Goal: Task Accomplishment & Management: Use online tool/utility

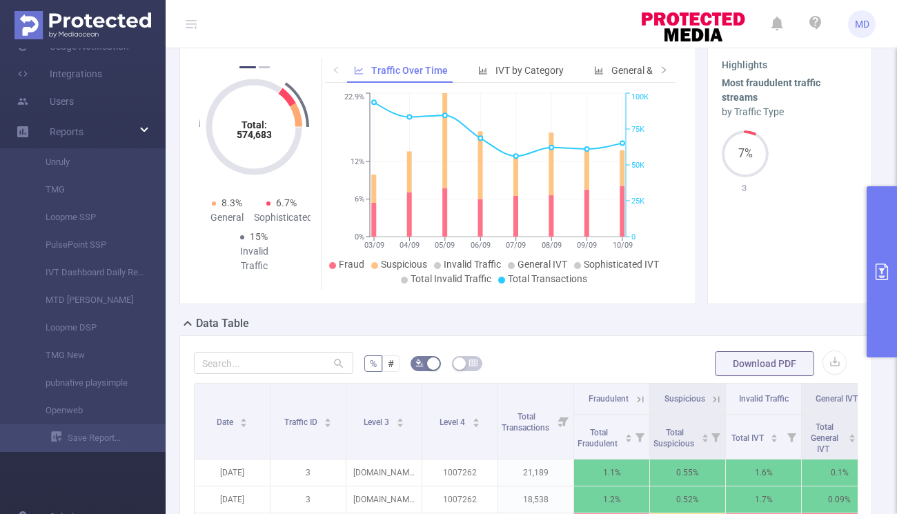
scroll to position [92, 0]
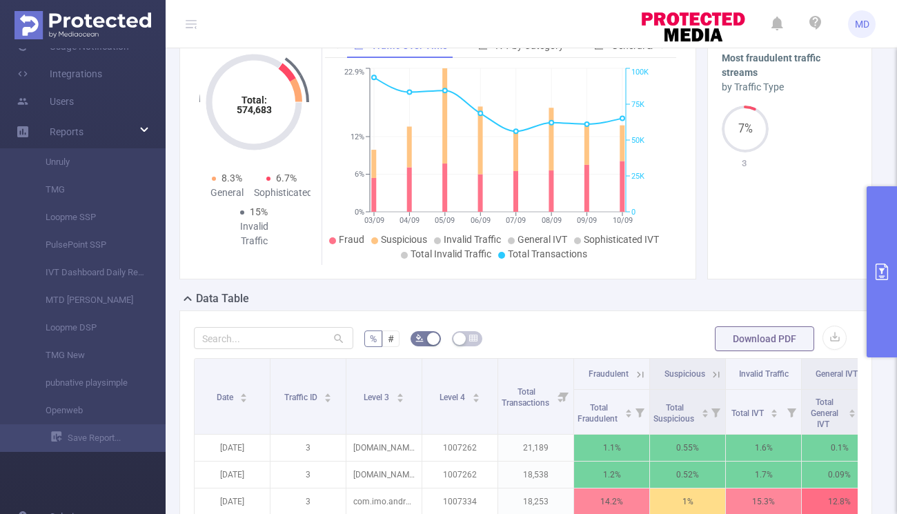
click at [875, 260] on button "primary" at bounding box center [882, 271] width 30 height 171
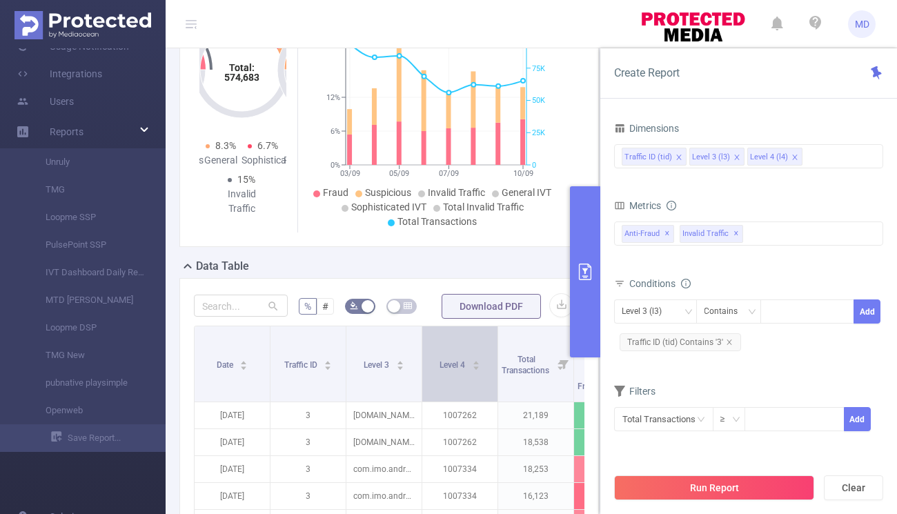
scroll to position [146, 0]
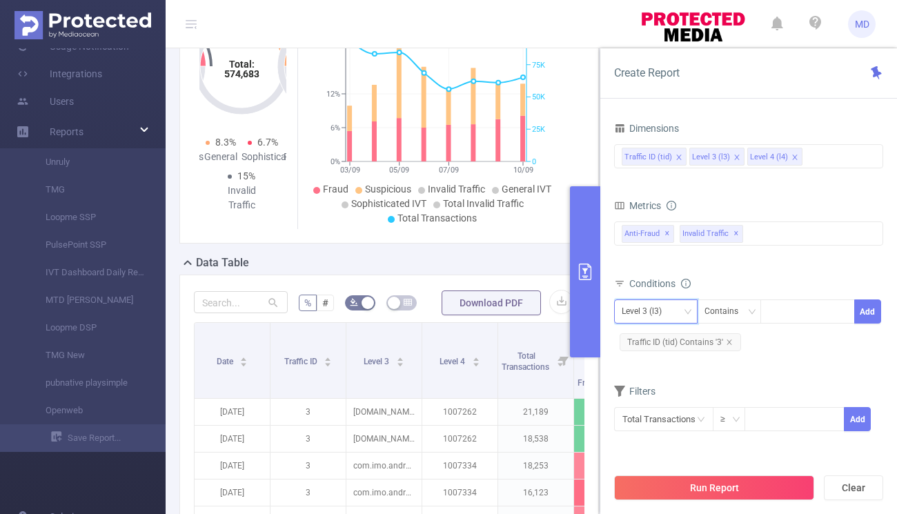
click at [646, 309] on div "Level 3 (l3)" at bounding box center [647, 311] width 50 height 23
click at [730, 278] on div "Conditions" at bounding box center [748, 285] width 269 height 23
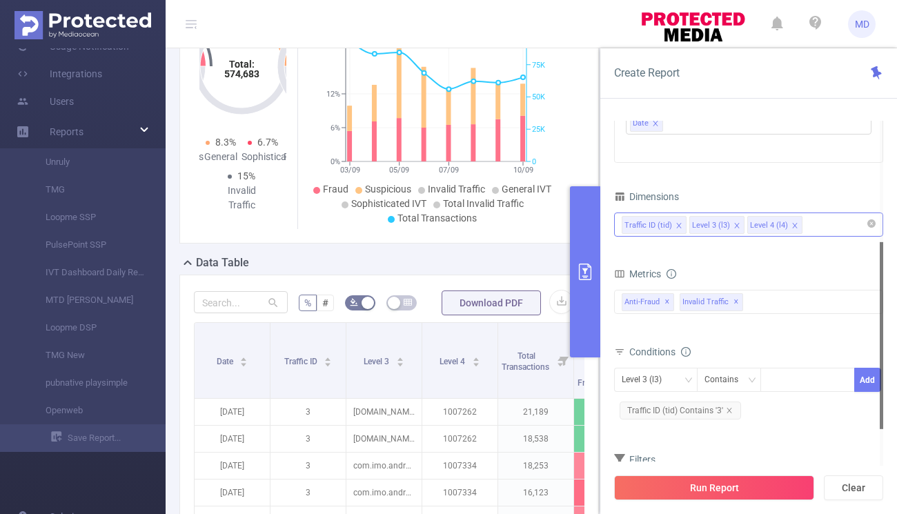
click at [826, 223] on div "Traffic ID (tid) Level 3 (l3) Level 4 (l4)" at bounding box center [749, 224] width 254 height 23
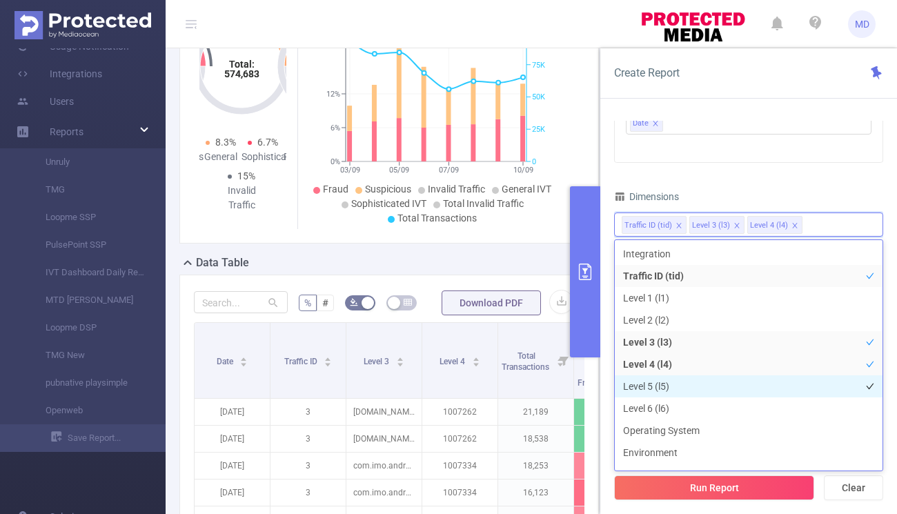
click at [677, 386] on li "Level 5 (l5)" at bounding box center [749, 387] width 268 height 22
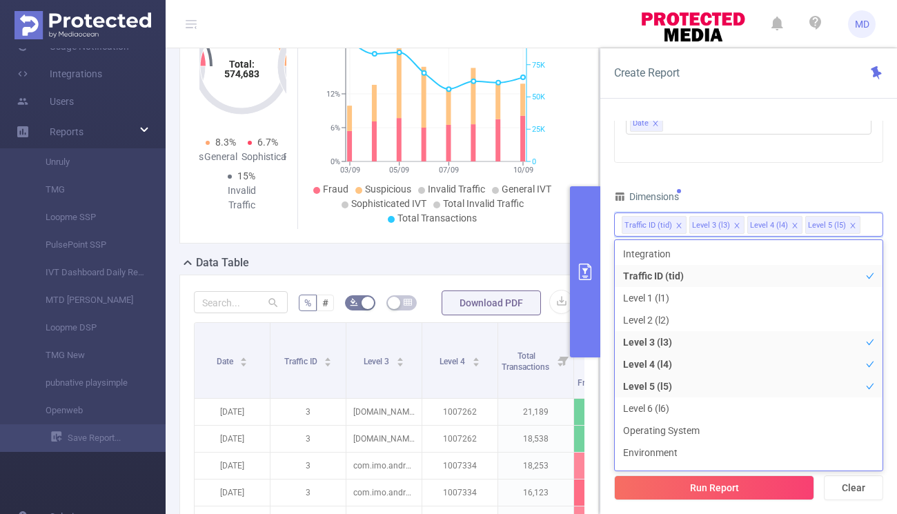
scroll to position [15, 0]
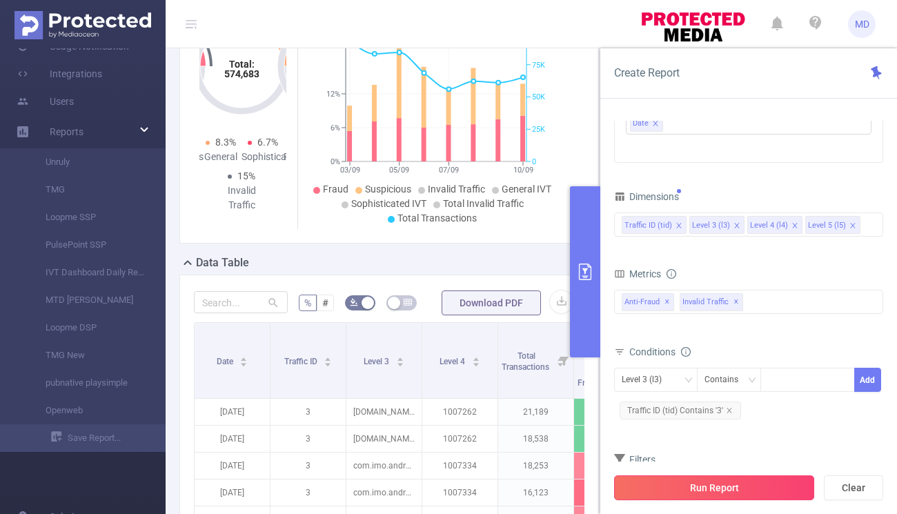
click at [711, 487] on button "Run Report" at bounding box center [714, 488] width 200 height 25
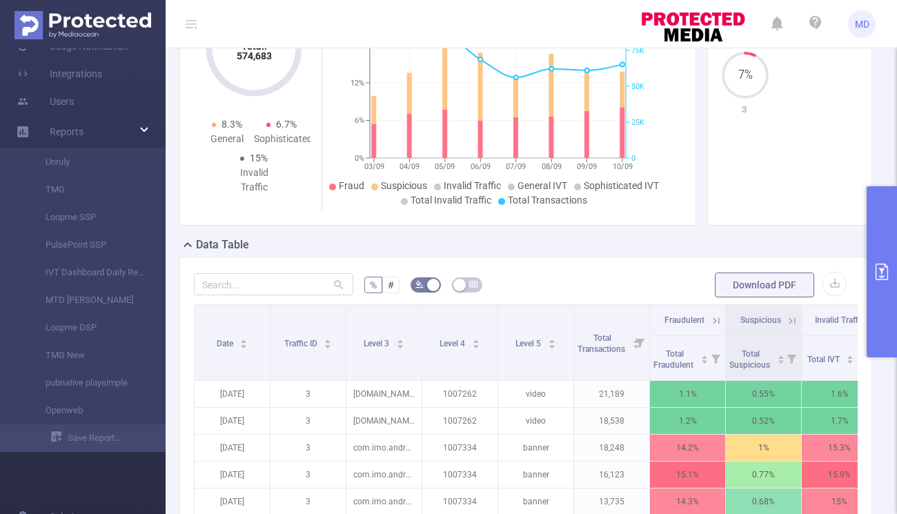
scroll to position [173, 0]
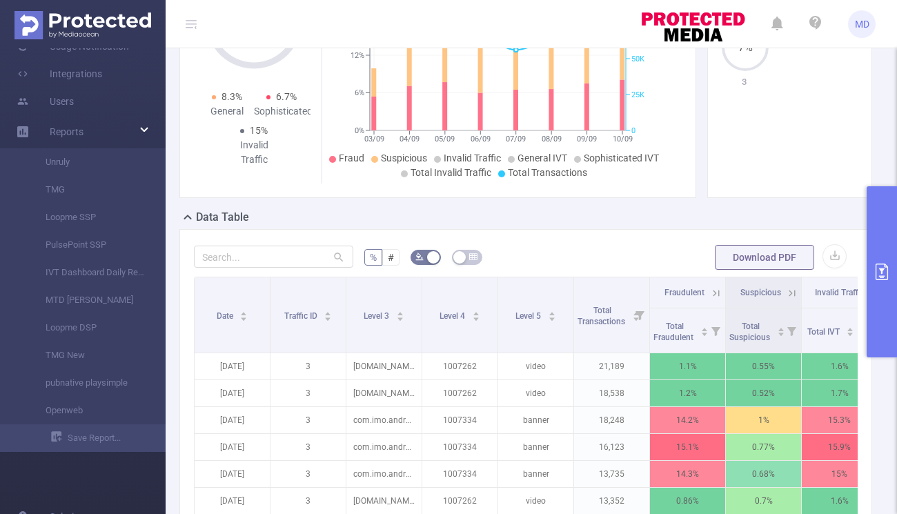
click at [875, 269] on icon "primary" at bounding box center [882, 272] width 17 height 17
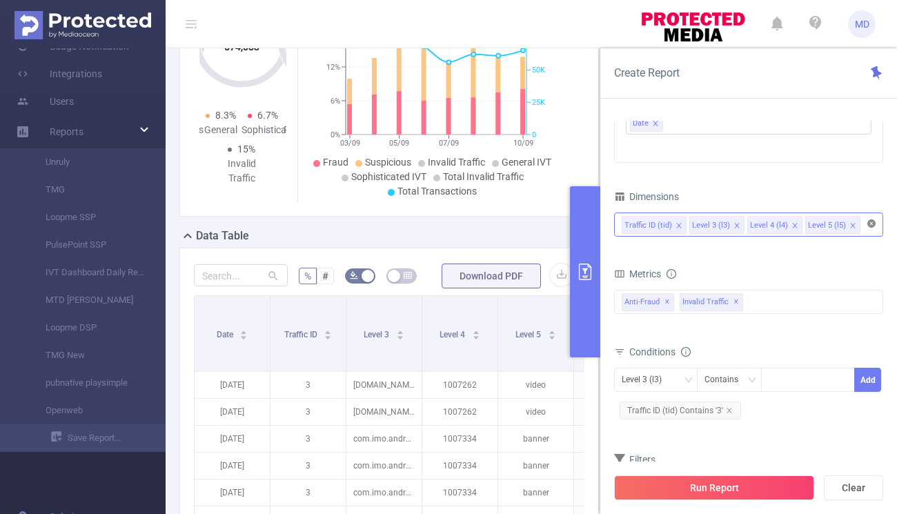
click at [868, 222] on icon "icon: close-circle" at bounding box center [872, 224] width 8 height 8
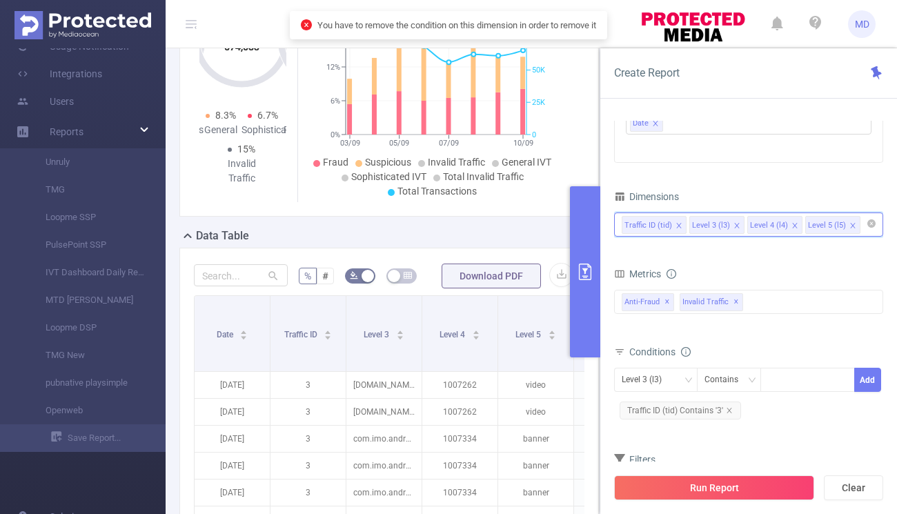
click at [864, 226] on input at bounding box center [867, 225] width 7 height 18
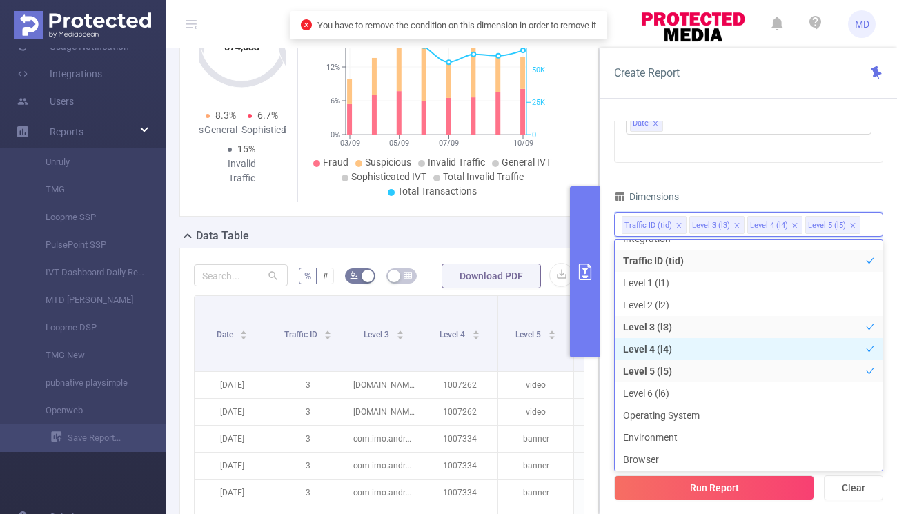
scroll to position [47, 0]
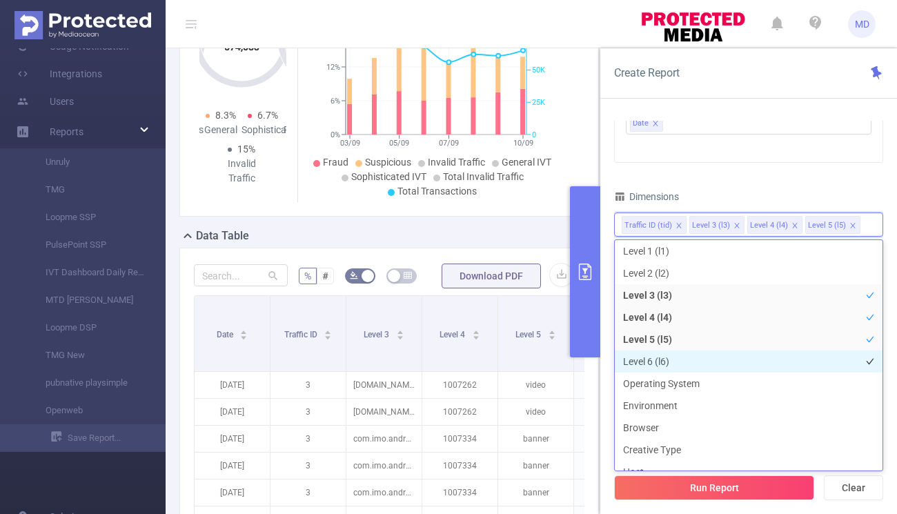
click at [695, 358] on li "Level 6 (l6)" at bounding box center [749, 362] width 268 height 22
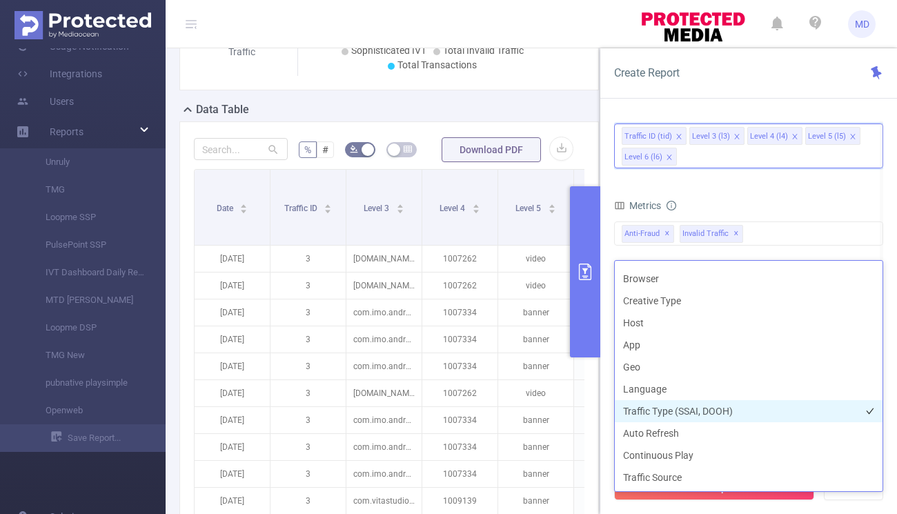
scroll to position [202, 0]
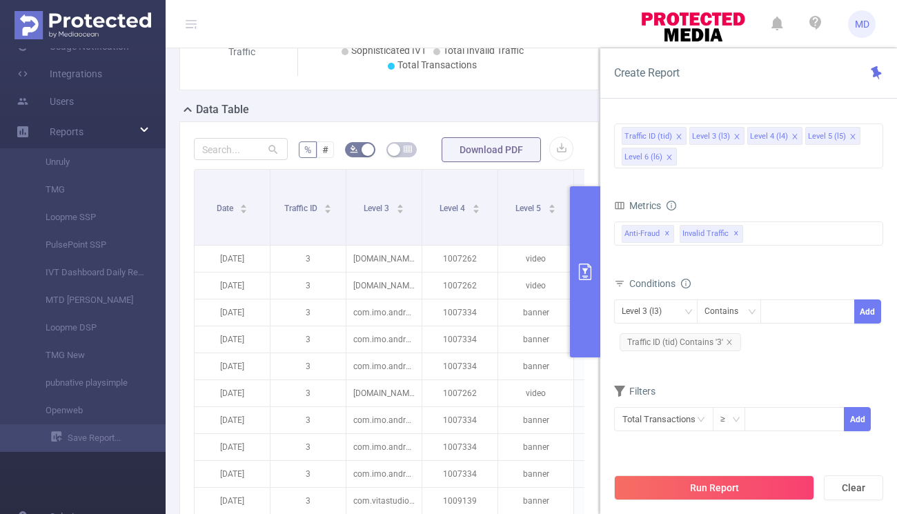
click at [589, 166] on div "% # Download PDF Date Traffic ID Level 3 Level 4 Level 5 Total Transactions Fra…" at bounding box center [389, 389] width 431 height 536
click at [863, 149] on div "Traffic ID (tid) Level 3 (l3) Level 4 (l4) Level 5 (l5) Level 6 (l6)" at bounding box center [748, 146] width 269 height 45
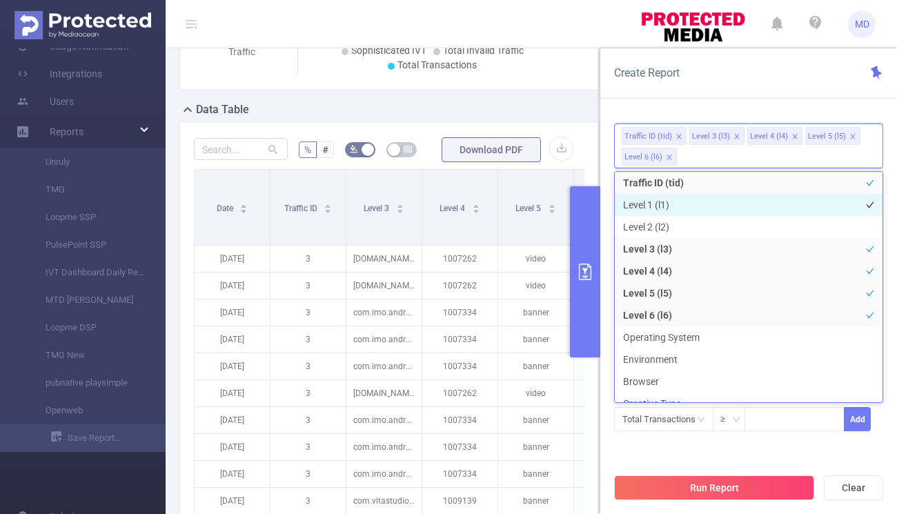
click at [710, 204] on li "Level 1 (l1)" at bounding box center [749, 205] width 268 height 22
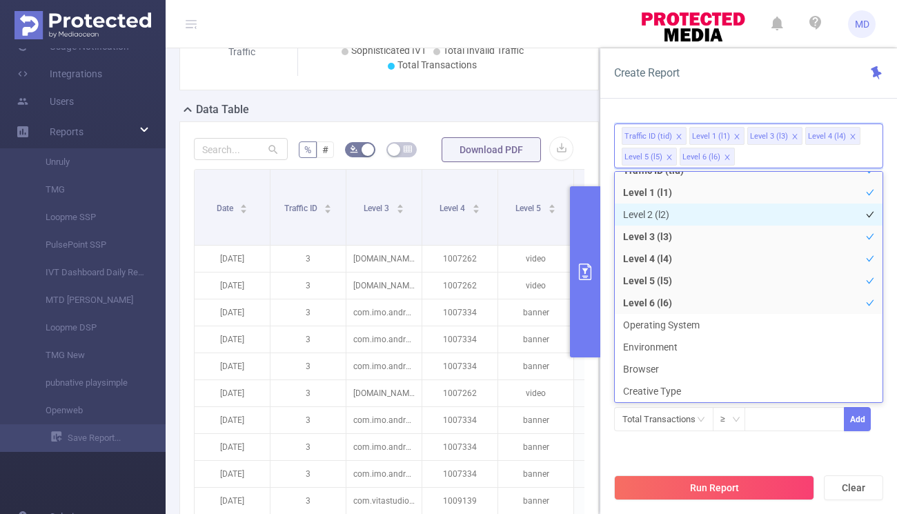
click at [683, 220] on li "Level 2 (l2)" at bounding box center [749, 215] width 268 height 22
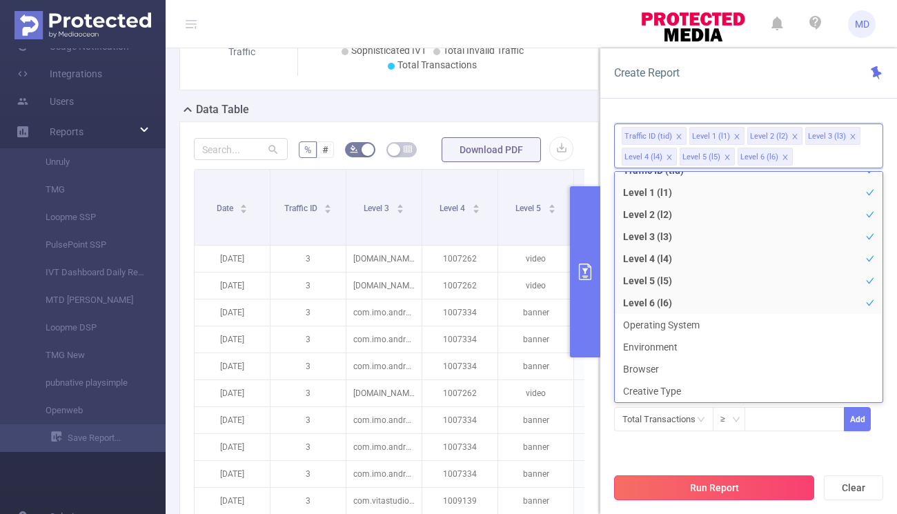
click at [713, 486] on button "Run Report" at bounding box center [714, 488] width 200 height 25
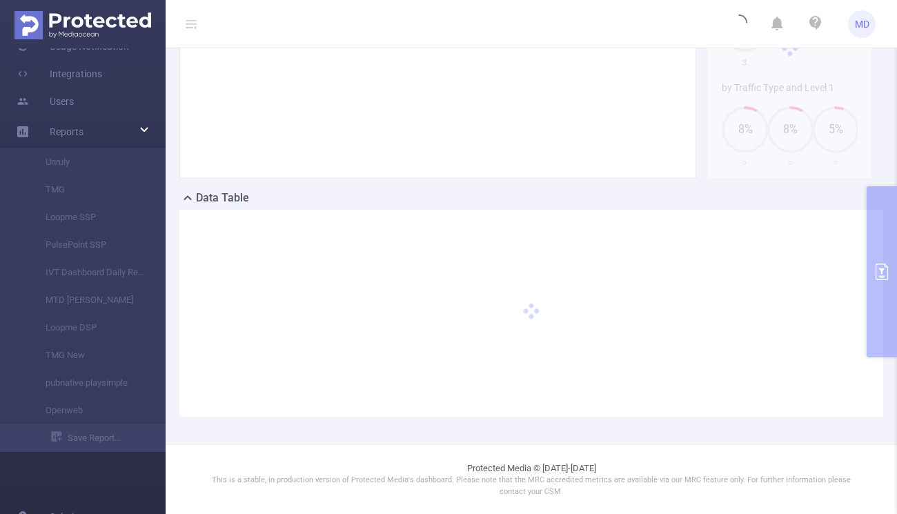
scroll to position [193, 0]
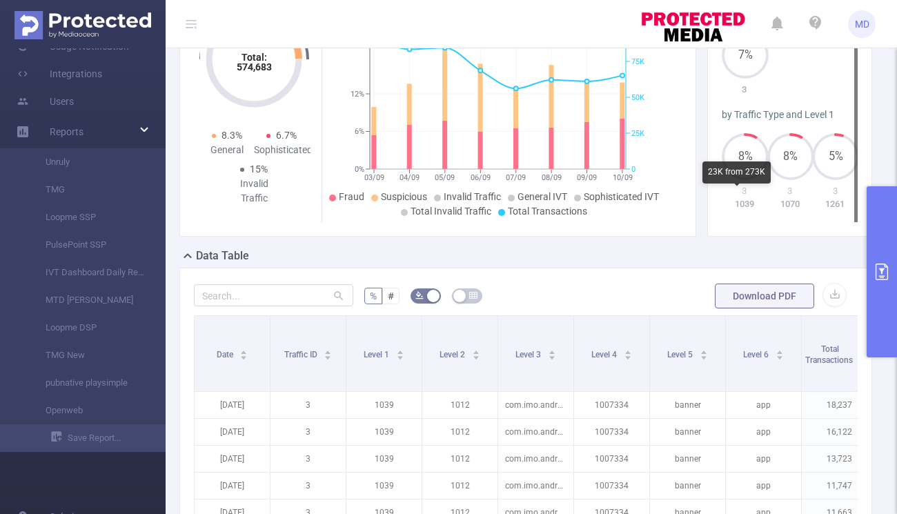
scroll to position [138, 0]
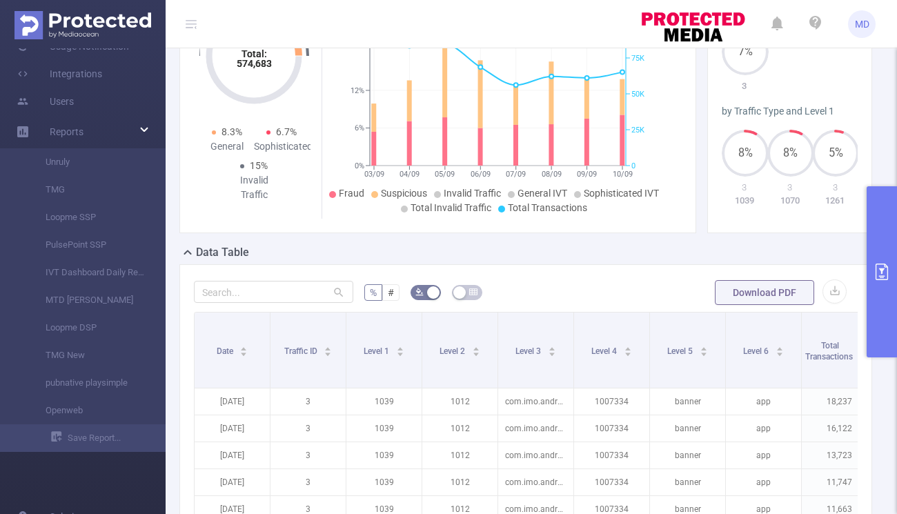
click at [878, 282] on button "primary" at bounding box center [882, 271] width 30 height 171
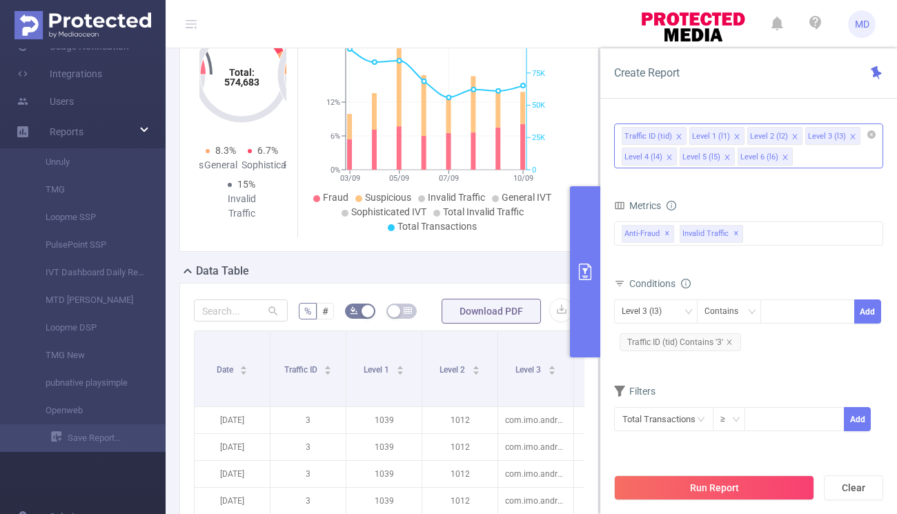
click at [734, 135] on icon "icon: close" at bounding box center [737, 136] width 7 height 7
click at [669, 157] on icon "icon: close" at bounding box center [669, 157] width 5 height 5
click at [668, 157] on icon "icon: close" at bounding box center [669, 157] width 7 height 7
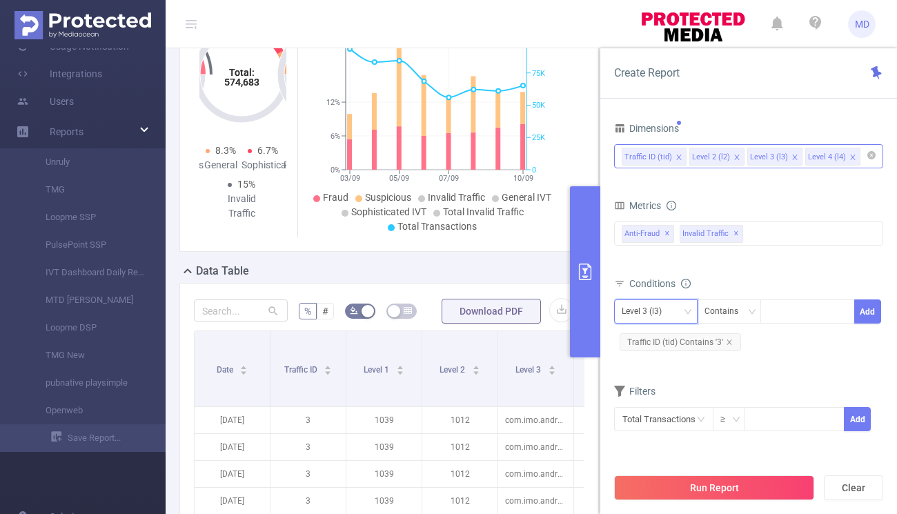
click at [686, 308] on icon "icon: down" at bounding box center [688, 312] width 8 height 8
click at [654, 364] on li "Level 2 (l2)" at bounding box center [656, 362] width 84 height 22
click at [800, 313] on div at bounding box center [807, 311] width 79 height 23
paste input "1853"
type input "1853"
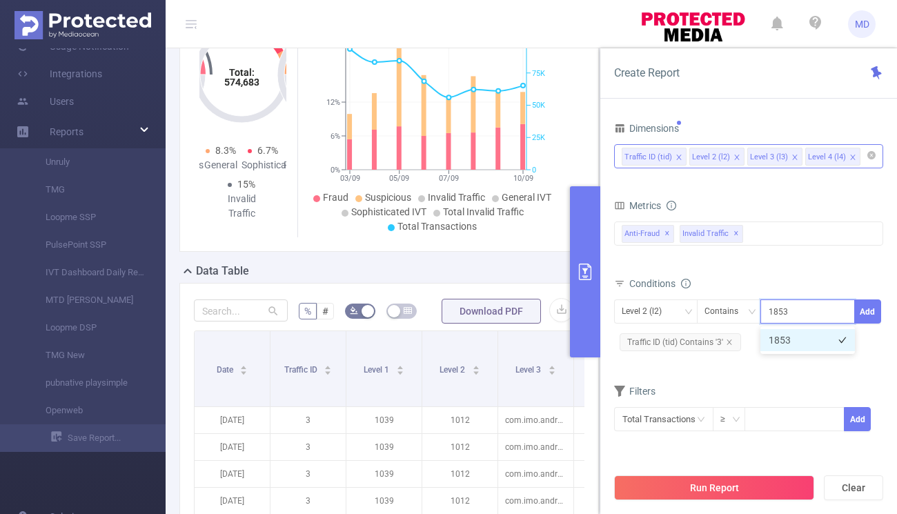
click at [790, 335] on li "1853" at bounding box center [808, 340] width 95 height 22
click at [868, 311] on button "Add" at bounding box center [868, 312] width 27 height 24
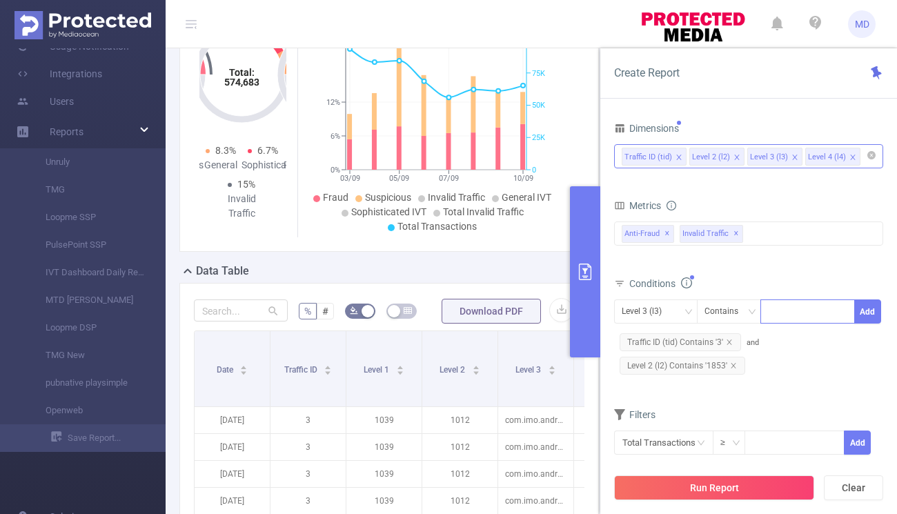
click at [793, 311] on div at bounding box center [807, 311] width 79 height 23
click at [694, 305] on div "Level 3 (l3)" at bounding box center [656, 312] width 84 height 24
click at [659, 361] on li "Level 2 (l2)" at bounding box center [656, 362] width 84 height 22
click at [790, 318] on div at bounding box center [807, 311] width 79 height 23
paste input "1853"
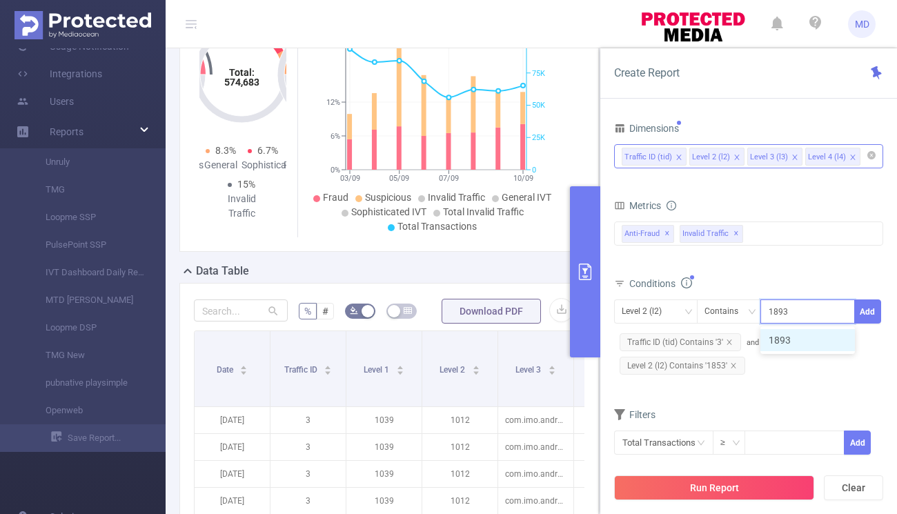
type input "1893"
click at [866, 308] on button "Add" at bounding box center [868, 312] width 27 height 24
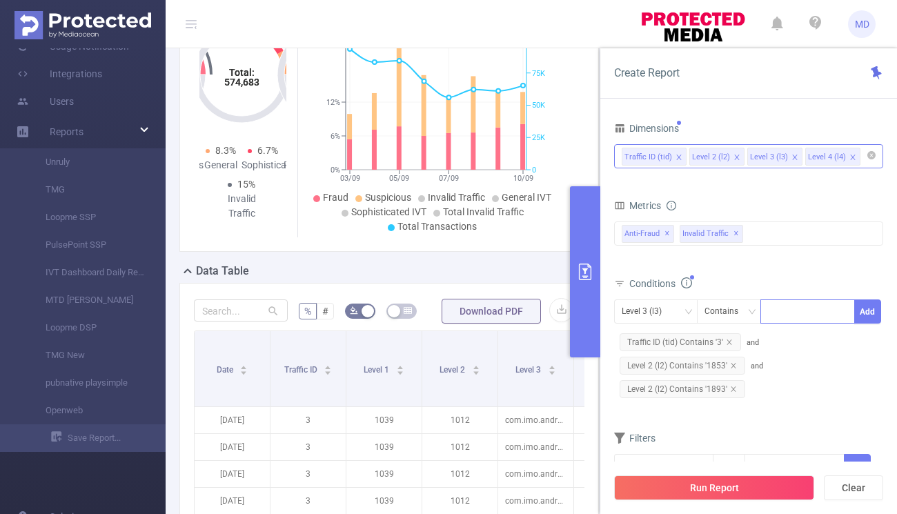
click at [815, 313] on div at bounding box center [807, 311] width 79 height 23
paste input "1853"
type input "1854"
click at [848, 338] on li "1854" at bounding box center [808, 340] width 95 height 22
click at [871, 308] on button "Add" at bounding box center [868, 312] width 27 height 24
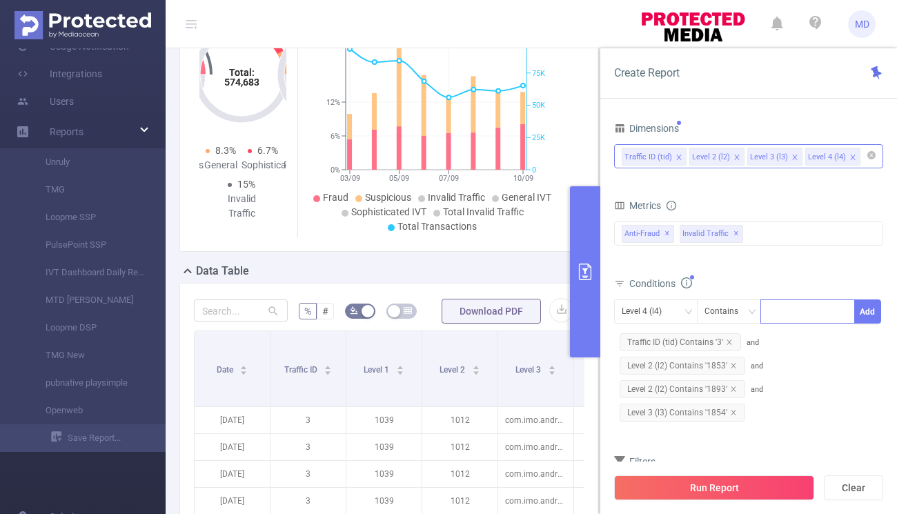
click at [817, 313] on div at bounding box center [807, 311] width 79 height 23
paste input "1853"
type input "1855"
click at [813, 339] on li "1855" at bounding box center [808, 340] width 95 height 22
click at [868, 314] on button "Add" at bounding box center [868, 312] width 27 height 24
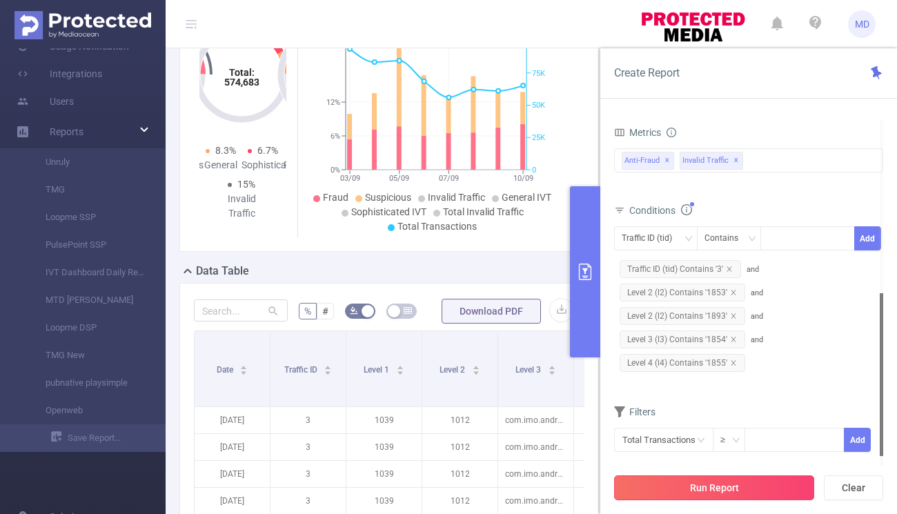
click at [775, 486] on button "Run Report" at bounding box center [714, 488] width 200 height 25
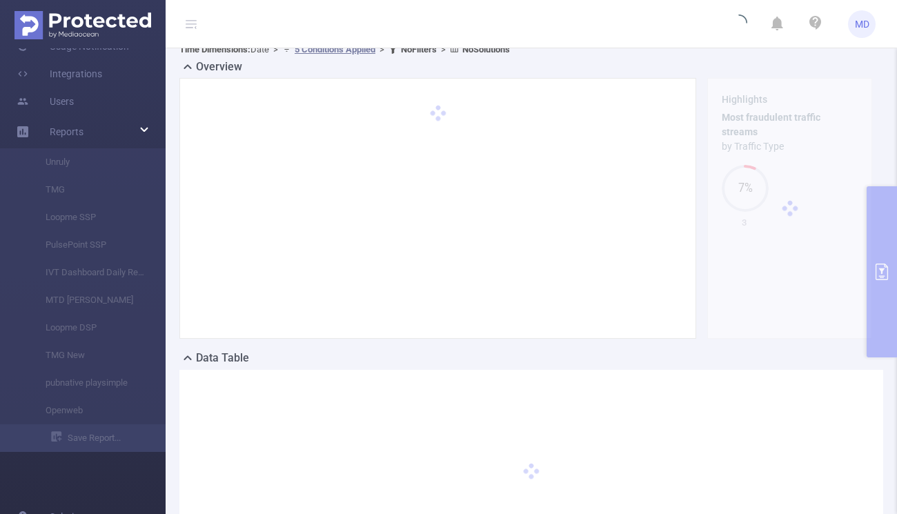
scroll to position [0, 0]
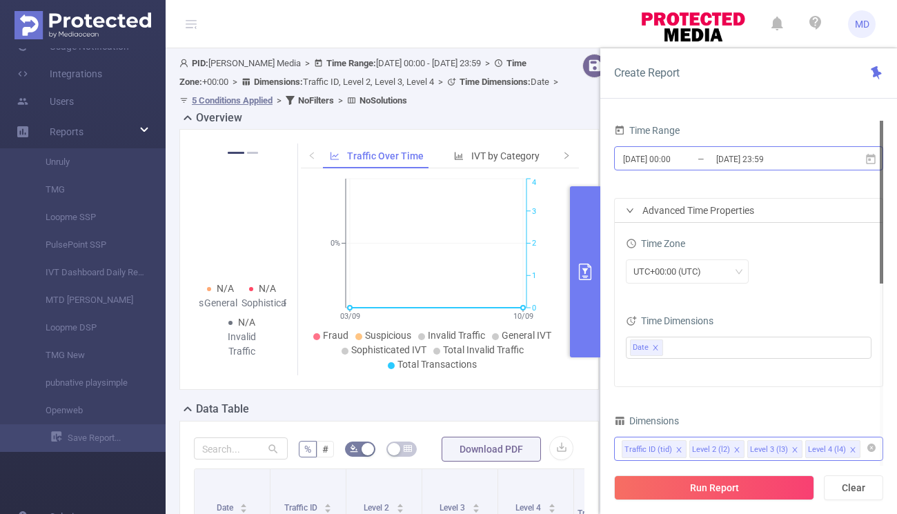
click at [669, 165] on input "[DATE] 00:00" at bounding box center [678, 159] width 112 height 19
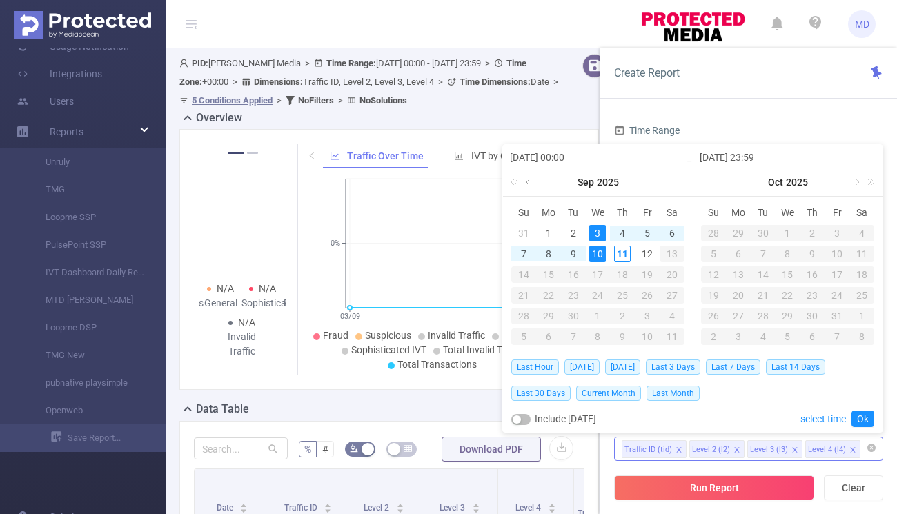
click at [529, 179] on link at bounding box center [529, 182] width 12 height 28
click at [598, 315] on div "27" at bounding box center [598, 316] width 17 height 17
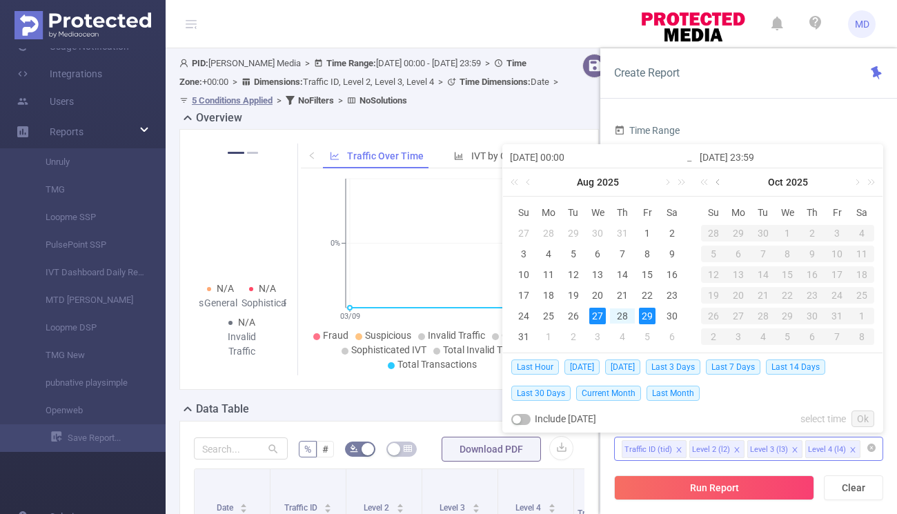
click at [719, 179] on link at bounding box center [719, 182] width 12 height 28
click at [766, 251] on div "9" at bounding box center [763, 254] width 17 height 17
type input "[DATE] 00:00"
type input "[DATE] 23:59"
type input "[DATE] 00:00"
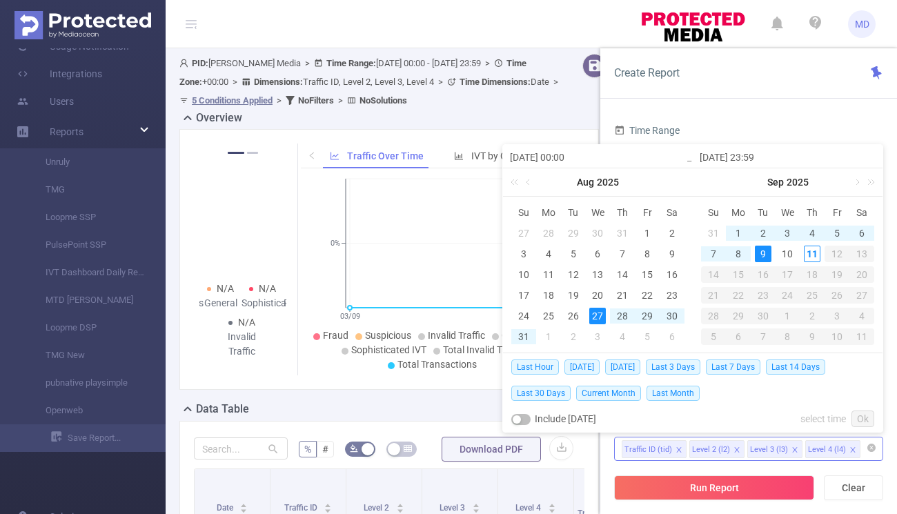
type input "[DATE] 23:59"
click at [854, 418] on link "Ok" at bounding box center [863, 419] width 23 height 17
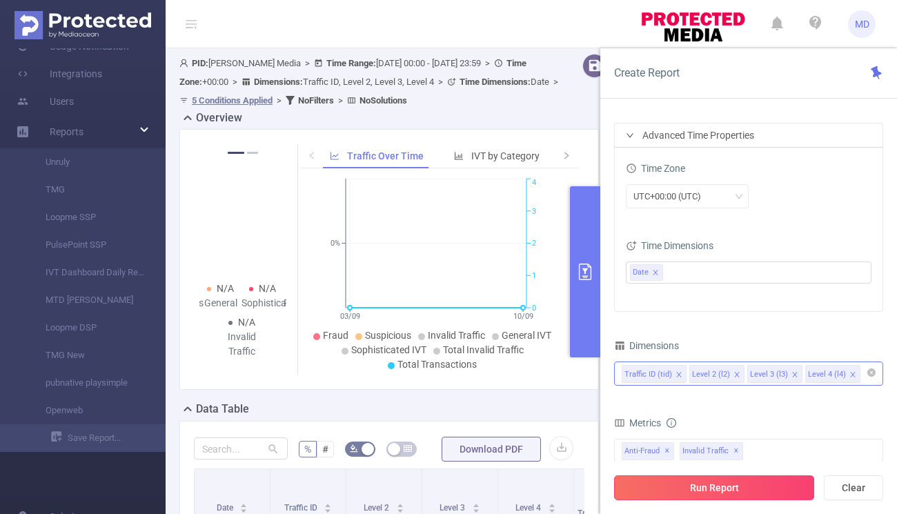
click at [713, 487] on button "Run Report" at bounding box center [714, 488] width 200 height 25
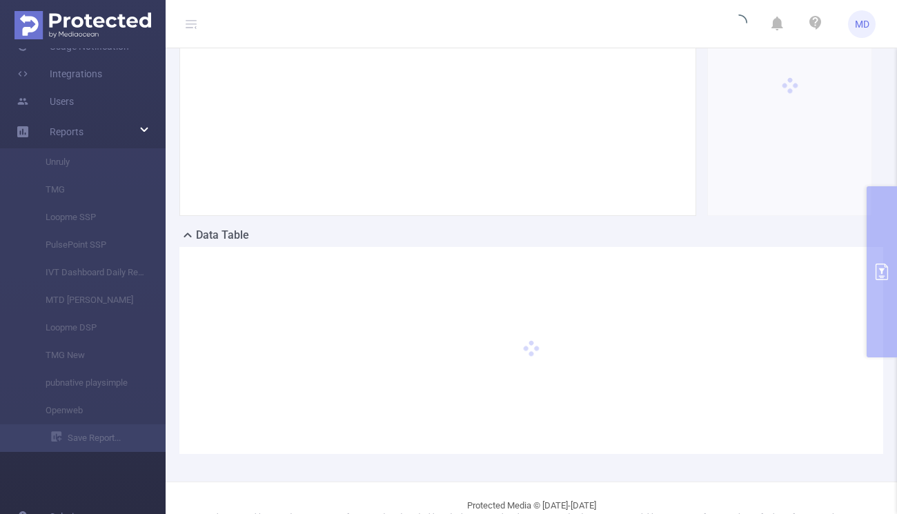
scroll to position [193, 0]
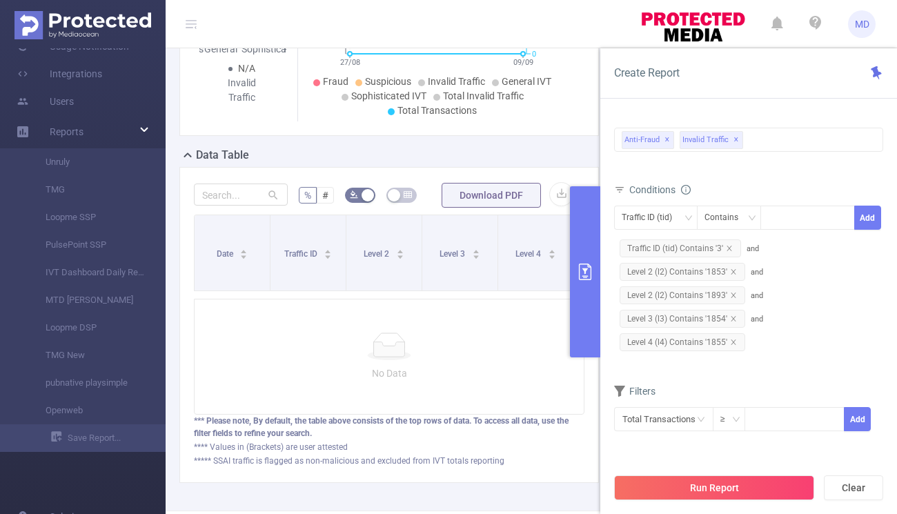
scroll to position [258, 0]
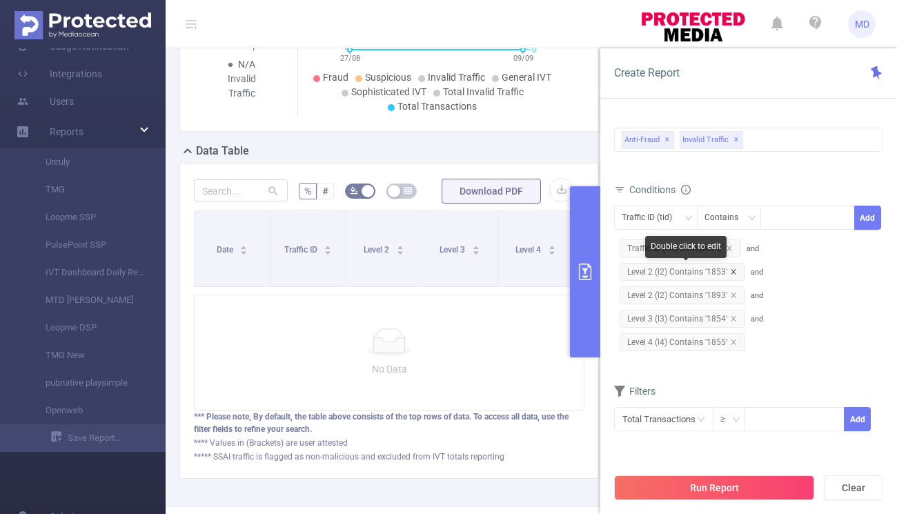
click at [735, 272] on icon "icon: close" at bounding box center [733, 272] width 7 height 7
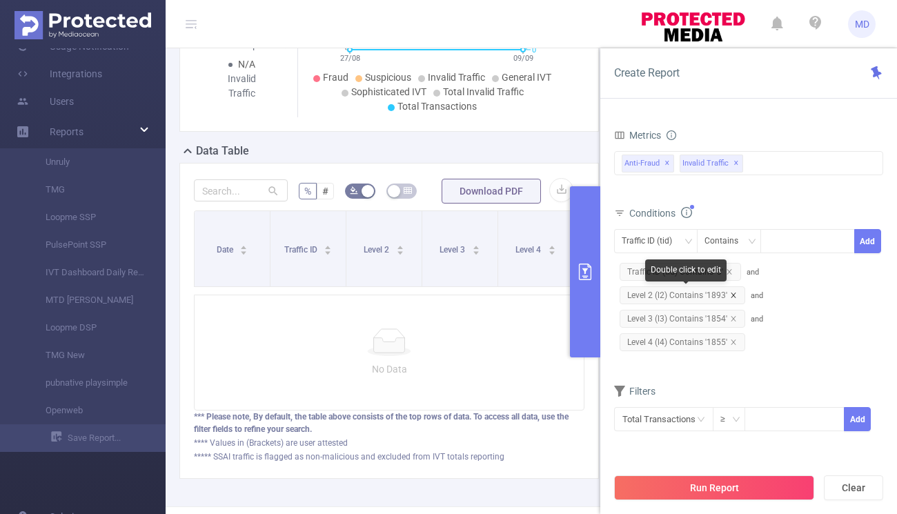
click at [732, 295] on icon "icon: close" at bounding box center [733, 295] width 5 height 5
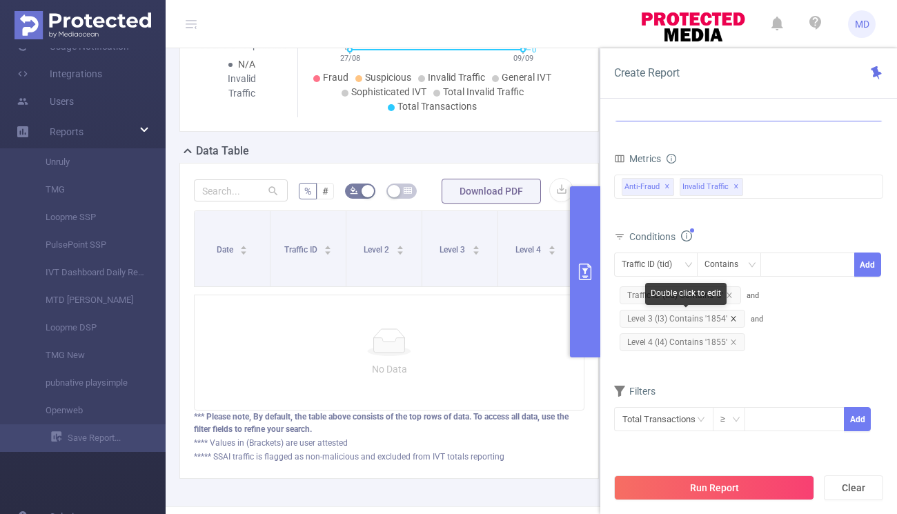
click at [730, 318] on icon "icon: close" at bounding box center [733, 318] width 7 height 7
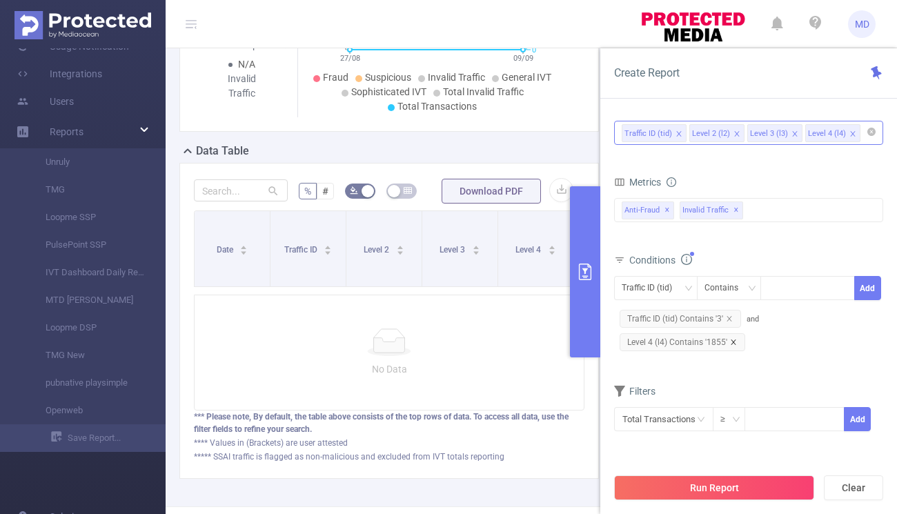
click at [735, 341] on icon "icon: close" at bounding box center [733, 342] width 7 height 7
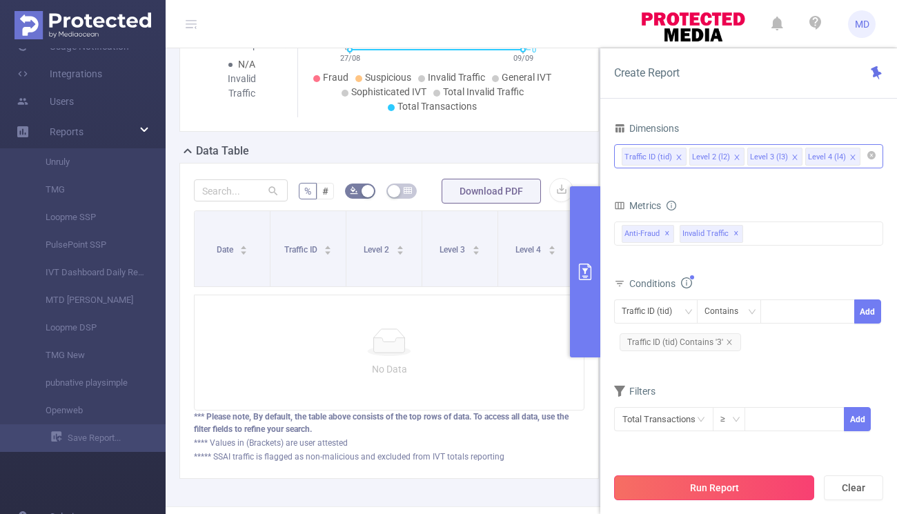
click at [795, 488] on button "Run Report" at bounding box center [714, 488] width 200 height 25
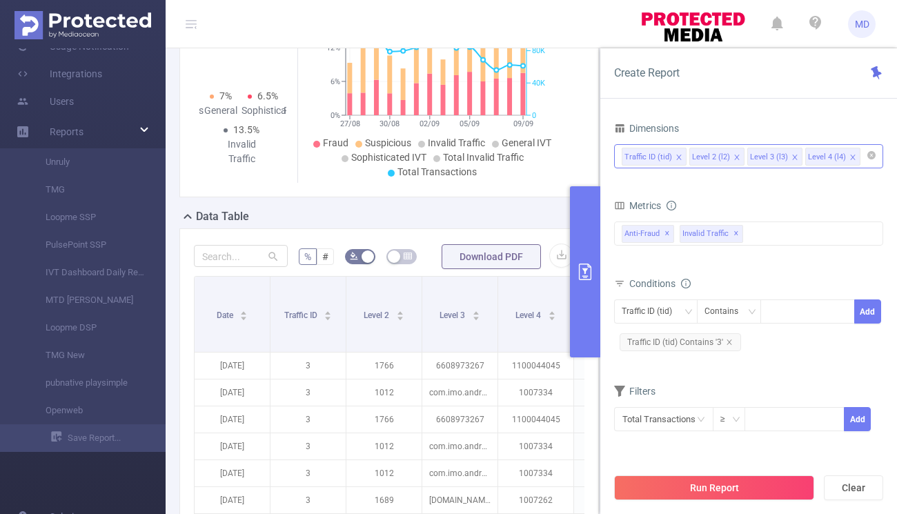
click at [573, 330] on button "primary" at bounding box center [585, 271] width 30 height 171
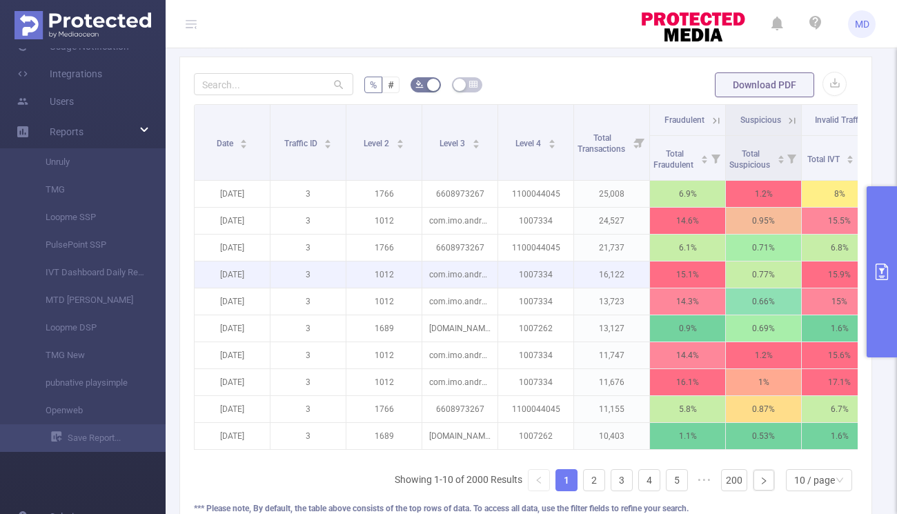
scroll to position [191, 0]
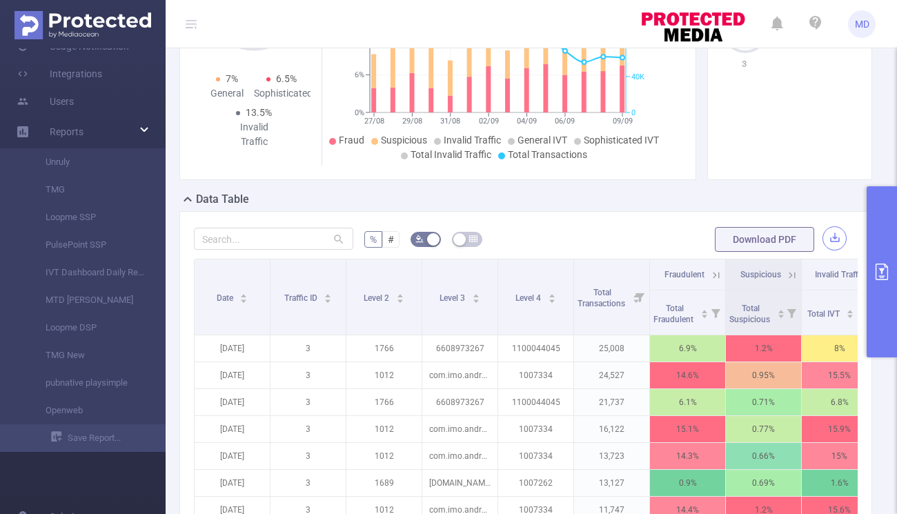
click at [823, 235] on button "button" at bounding box center [835, 238] width 24 height 24
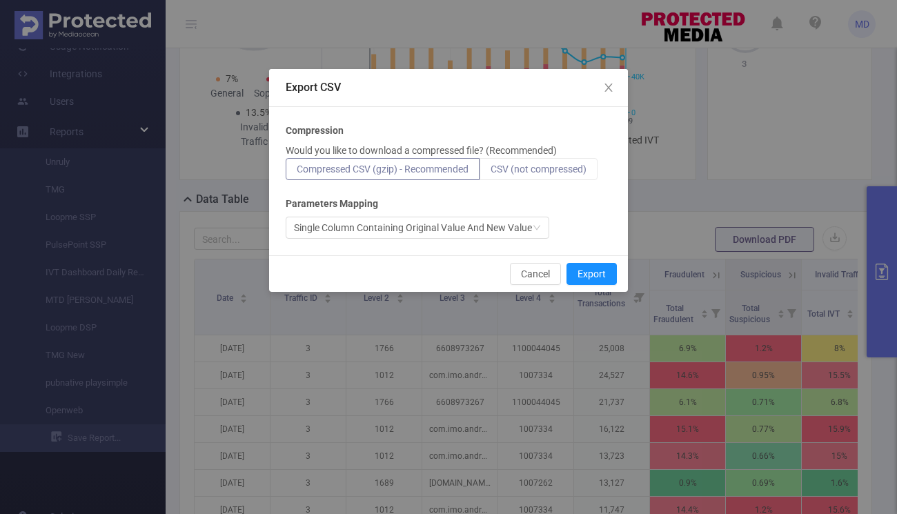
click at [527, 171] on span "CSV (not compressed)" at bounding box center [539, 169] width 96 height 11
click at [491, 173] on input "CSV (not compressed)" at bounding box center [491, 173] width 0 height 0
click at [584, 276] on button "Export" at bounding box center [592, 274] width 50 height 22
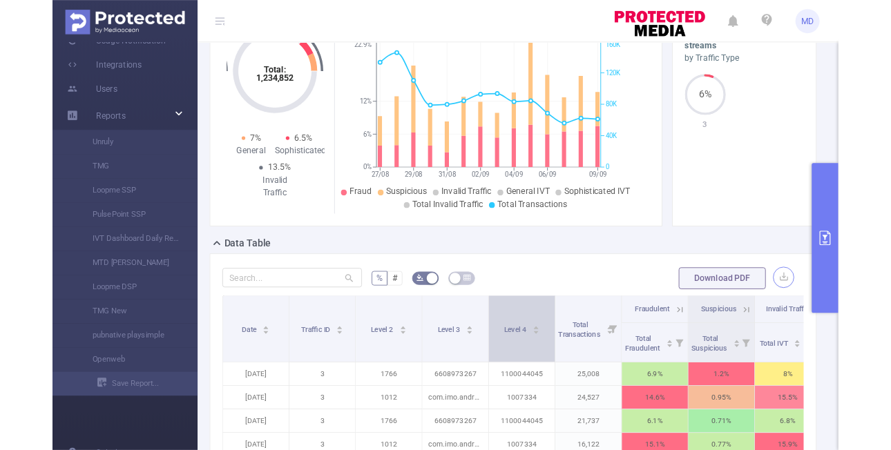
scroll to position [0, 0]
